Goal: Use online tool/utility: Use online tool/utility

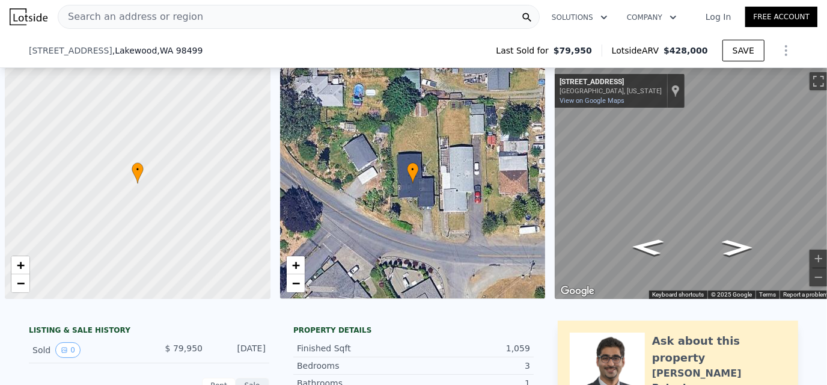
type input "$ 434,000"
type input "$ 30,003"
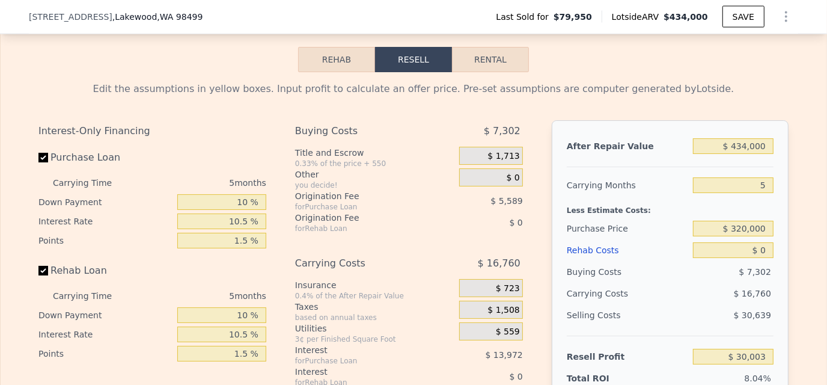
click at [782, 240] on div "After Repair Value $ 434,000 Carrying Months 5 Less Estimate Costs: Purchase Pr…" at bounding box center [670, 287] width 237 height 334
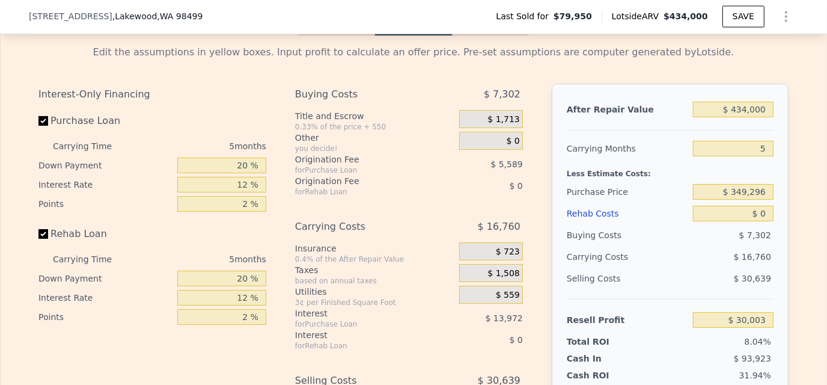
scroll to position [1739, 0]
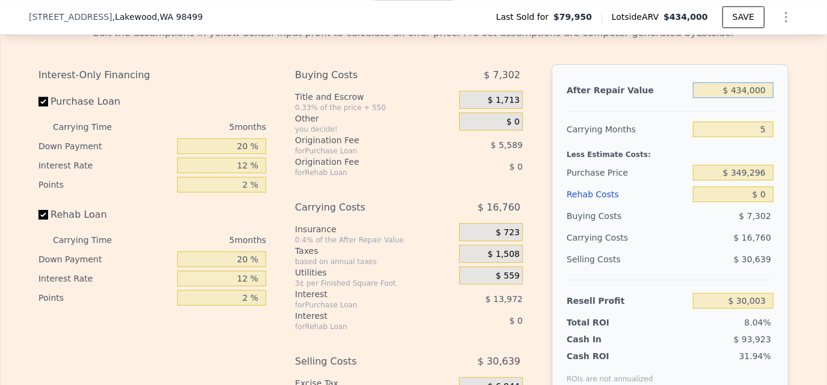
drag, startPoint x: 733, startPoint y: 107, endPoint x: 771, endPoint y: 106, distance: 38.5
click at [771, 106] on div "After Repair Value $ 434,000 Carrying Months 5 Less Estimate Costs: Purchase Pr…" at bounding box center [670, 231] width 237 height 334
type input "$ 4"
type input "-$ 373,181"
type input "$ 43"
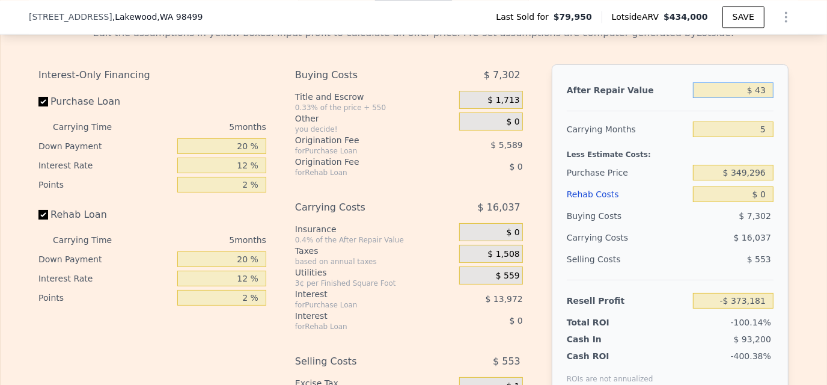
type input "-$ 373,145"
type input "$ 430"
type input "-$ 372,786"
type input "$ 430,000"
type input "$ 26,286"
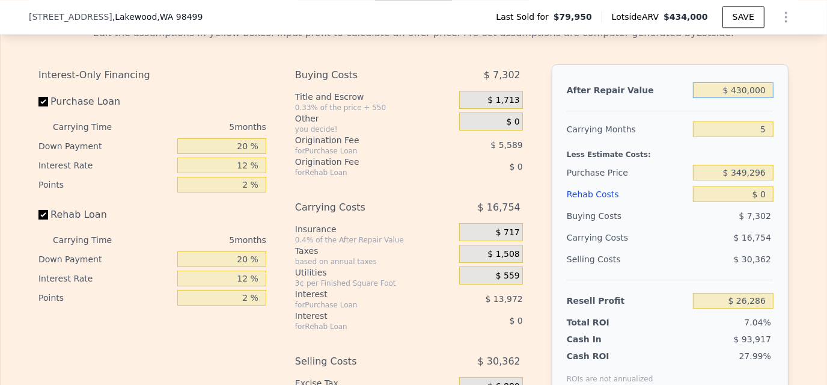
type input "$ 430,000"
drag, startPoint x: 752, startPoint y: 140, endPoint x: 768, endPoint y: 144, distance: 16.8
click at [768, 137] on input "5" at bounding box center [733, 129] width 81 height 16
type input "3"
type input "$ 32,988"
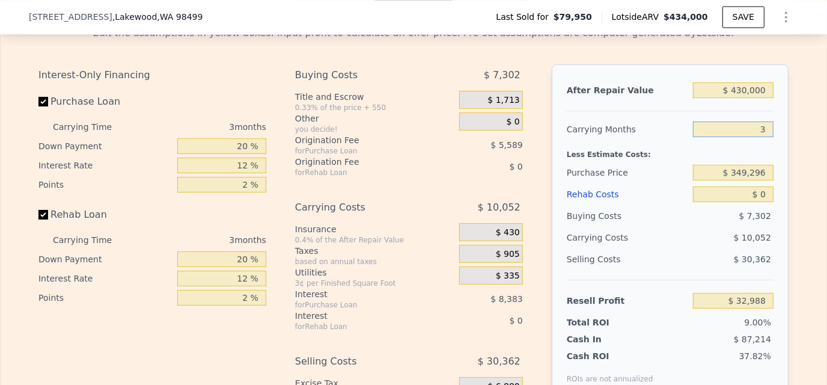
type input "3"
drag, startPoint x: 734, startPoint y: 188, endPoint x: 801, endPoint y: 187, distance: 67.4
click at [801, 187] on div "Edit the assumptions in yellow boxes. Input profit to calculate an offer price.…" at bounding box center [414, 239] width 826 height 447
type input "$ 320,000"
click at [782, 196] on div "After Repair Value $ 430,000 Carrying Months 3 Less Estimate Costs: Purchase Pr…" at bounding box center [670, 231] width 237 height 334
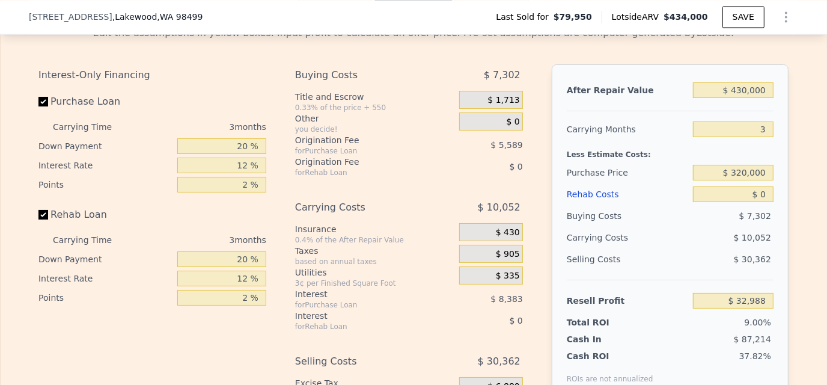
type input "$ 63,552"
drag, startPoint x: 748, startPoint y: 207, endPoint x: 765, endPoint y: 209, distance: 17.5
click at [765, 202] on input "$ 0" at bounding box center [733, 194] width 81 height 16
drag, startPoint x: 765, startPoint y: 209, endPoint x: 740, endPoint y: 207, distance: 25.3
click at [740, 202] on input "$ 0" at bounding box center [733, 194] width 81 height 16
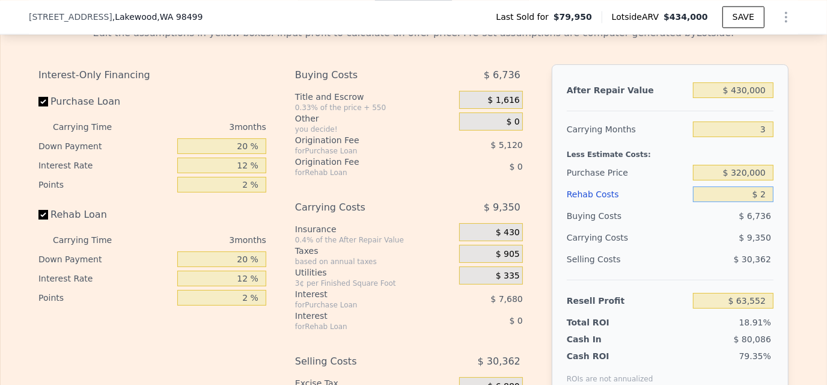
type input "$ 25"
type input "$ 63,527"
type input "$ 25,000"
type input "$ 37,552"
type input "$ 25,000"
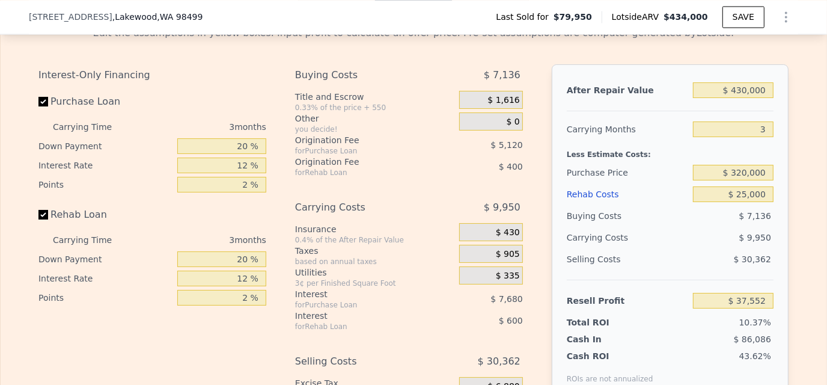
click at [770, 241] on div "After Repair Value $ 430,000 Carrying Months 3 Less Estimate Costs: Purchase Pr…" at bounding box center [670, 231] width 237 height 334
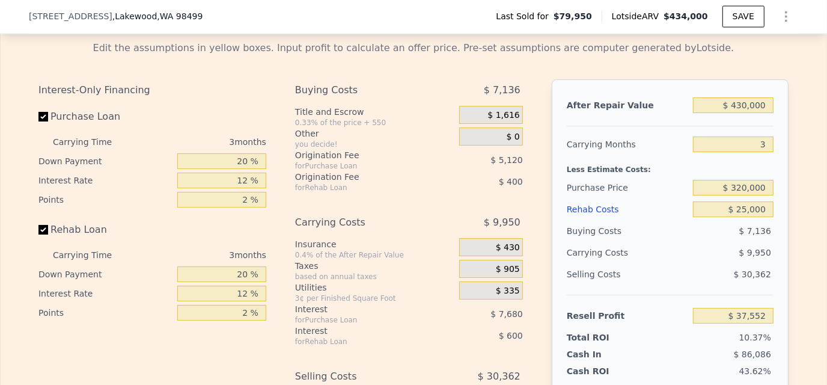
scroll to position [1719, 0]
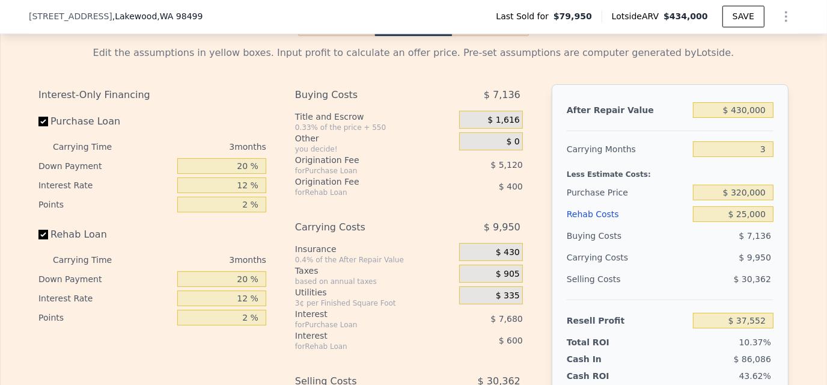
type input "$ 434,000"
type input "5"
type input "$ 0"
type input "$ 30,003"
click at [726, 153] on div "5" at bounding box center [733, 149] width 81 height 22
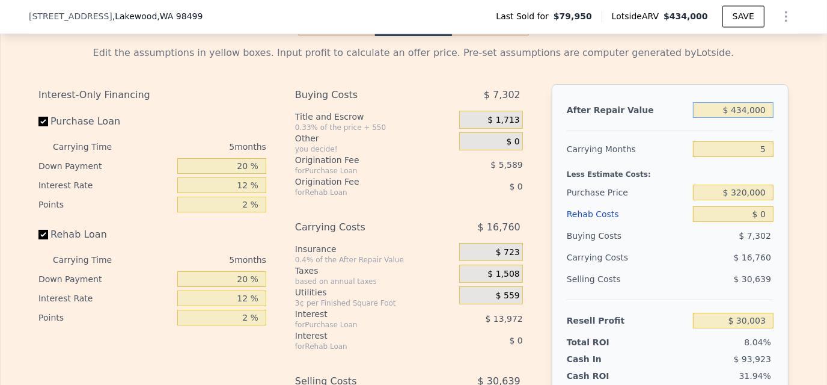
click at [735, 118] on input "$ 434,000" at bounding box center [733, 110] width 81 height 16
drag, startPoint x: 734, startPoint y: 123, endPoint x: 770, endPoint y: 120, distance: 36.3
click at [770, 120] on div "After Repair Value $ 434,000 Carrying Months 5 Less Estimate Costs: Purchase Pr…" at bounding box center [670, 251] width 237 height 334
type input "$ 43"
type input "-$ 373,181"
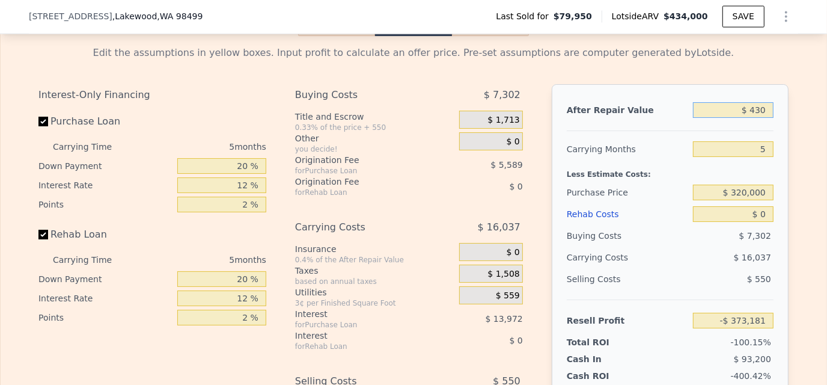
type input "$ 4,301"
type input "-$ 369,190"
type input "$ 430"
type input "-$ 372,786"
type input "$ 430,000"
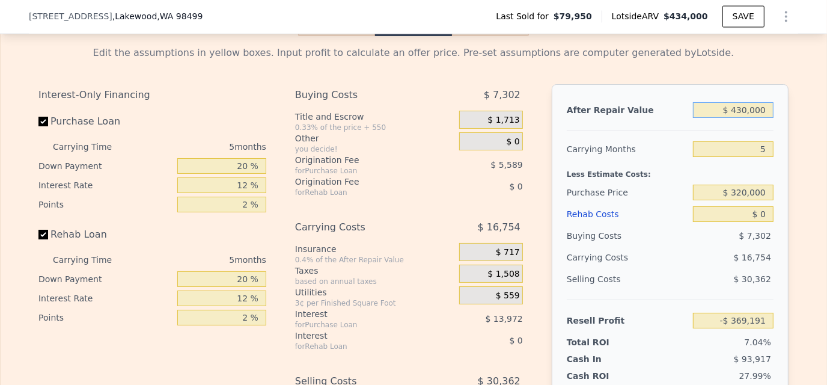
type input "$ 26,286"
type input "$ 430,000"
drag, startPoint x: 758, startPoint y: 162, endPoint x: 779, endPoint y: 167, distance: 22.1
click at [779, 167] on div "After Repair Value $ 430,000 Carrying Months 5 Less Estimate Costs: Purchase Pr…" at bounding box center [670, 251] width 237 height 334
type input "4"
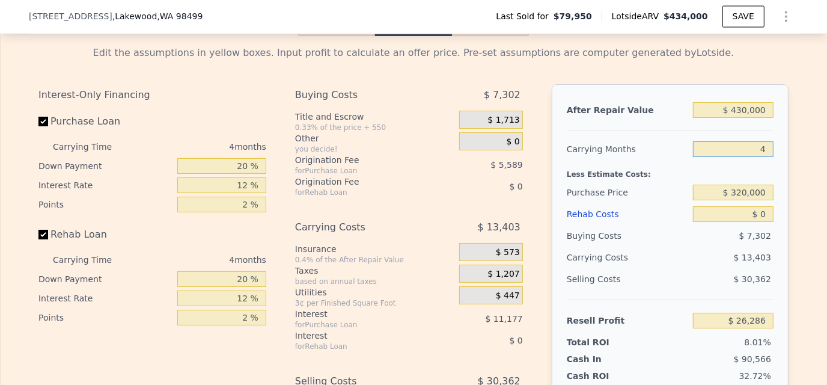
type input "$ 29,637"
type input "4"
click at [780, 167] on div "After Repair Value $ 430,000 Carrying Months 4 Less Estimate Costs: Purchase Pr…" at bounding box center [670, 251] width 237 height 334
click at [753, 222] on input "$ 0" at bounding box center [733, 214] width 81 height 16
drag, startPoint x: 750, startPoint y: 230, endPoint x: 774, endPoint y: 230, distance: 24.7
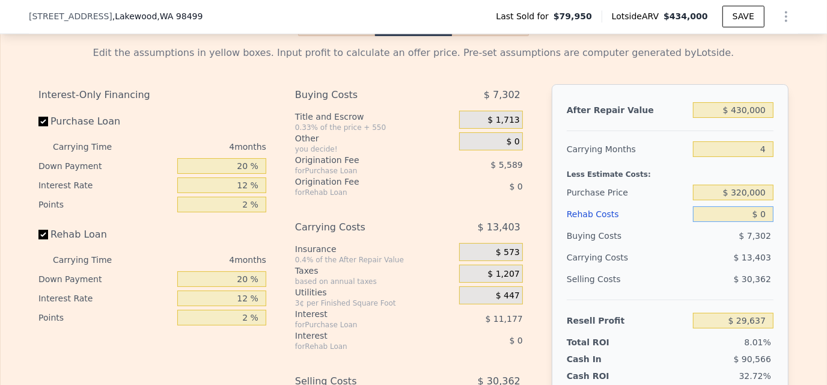
click at [773, 230] on div "After Repair Value $ 430,000 Carrying Months 4 Less Estimate Costs: Purchase Pr…" at bounding box center [670, 251] width 237 height 334
type input "$ 25"
type input "$ 29,612"
type input "$ 25,000"
type input "$ 3,437"
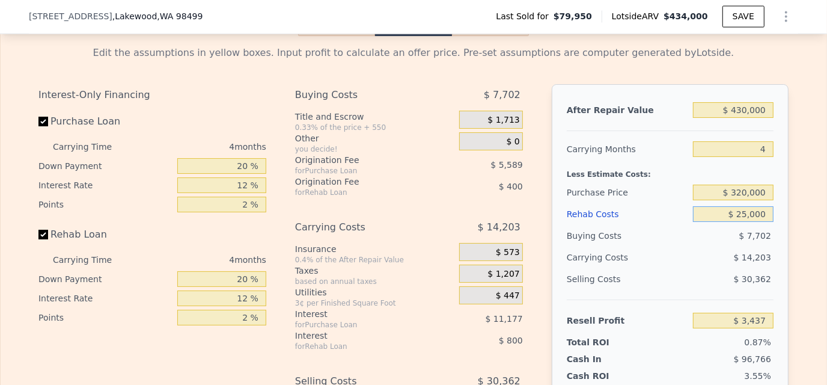
type input "$ 25,000"
click at [776, 215] on div "After Repair Value $ 430,000 Carrying Months 4 Less Estimate Costs: Purchase Pr…" at bounding box center [670, 251] width 237 height 334
click at [771, 265] on div "After Repair Value $ 430,000 Carrying Months 4 Less Estimate Costs: Purchase Pr…" at bounding box center [670, 251] width 237 height 334
click at [738, 242] on div "$ 7,702" at bounding box center [733, 236] width 81 height 22
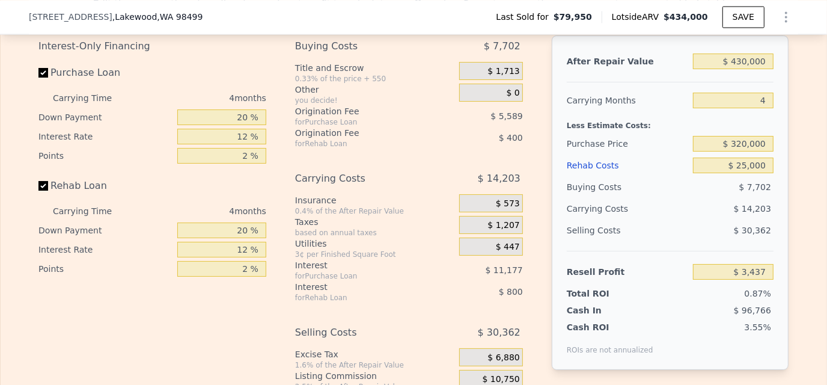
scroll to position [1839, 0]
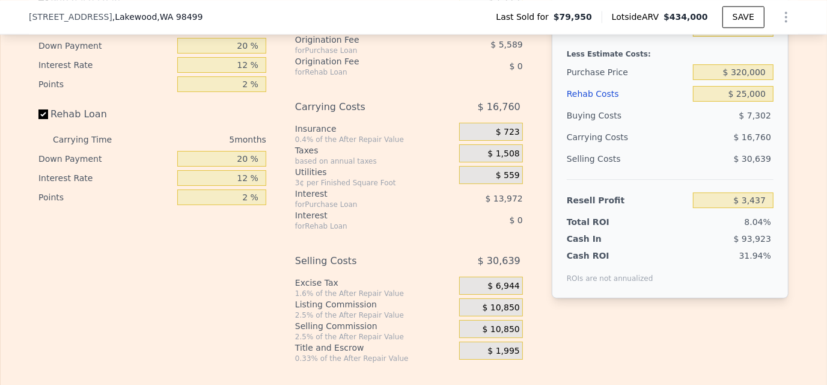
click at [785, 185] on div "Edit the assumptions in yellow boxes. Input profit to calculate an offer price.…" at bounding box center [414, 139] width 770 height 447
type input "$ 434,000"
type input "5"
type input "$ 0"
type input "$ 30,003"
